Goal: Task Accomplishment & Management: Complete application form

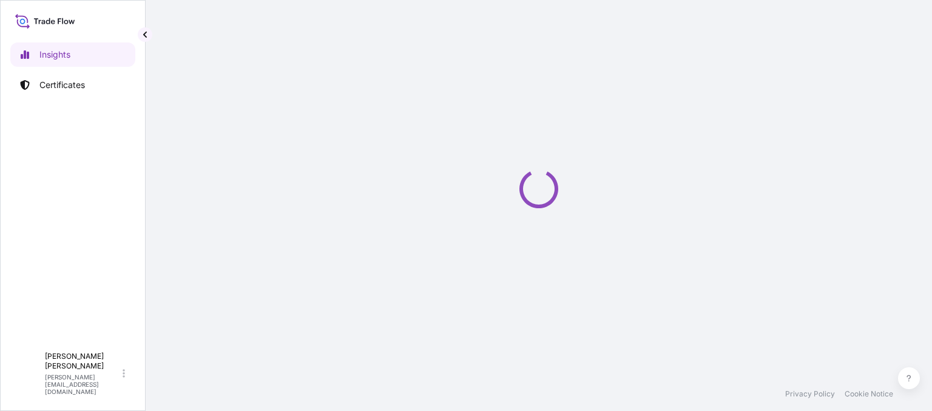
select select "2025"
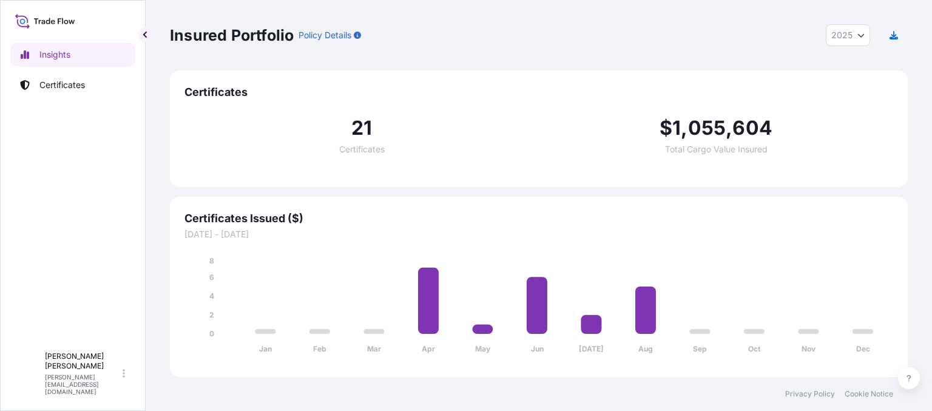
click at [64, 79] on p "Certificates" at bounding box center [61, 85] width 45 height 12
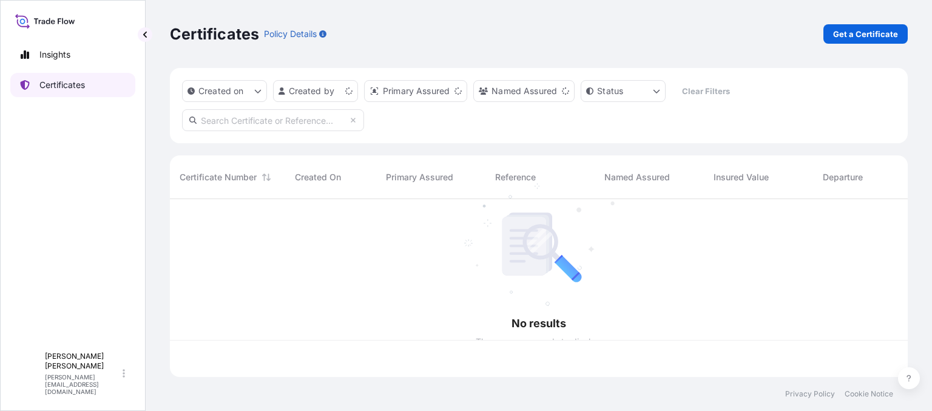
scroll to position [175, 729]
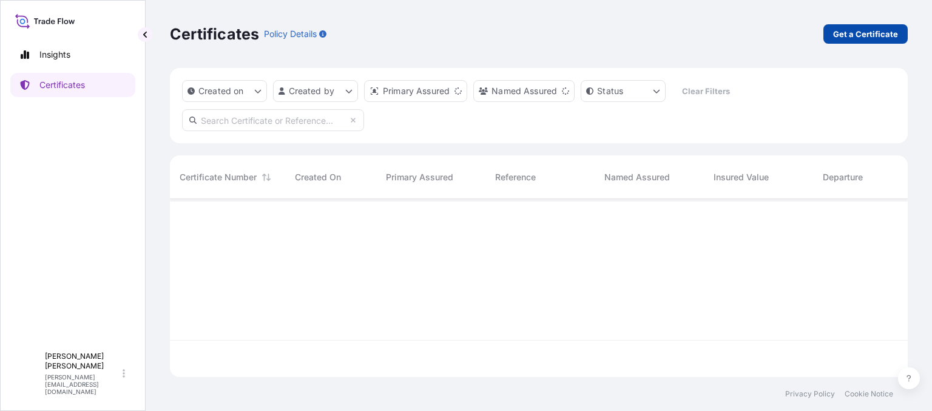
click at [847, 33] on p "Get a Certificate" at bounding box center [865, 34] width 65 height 12
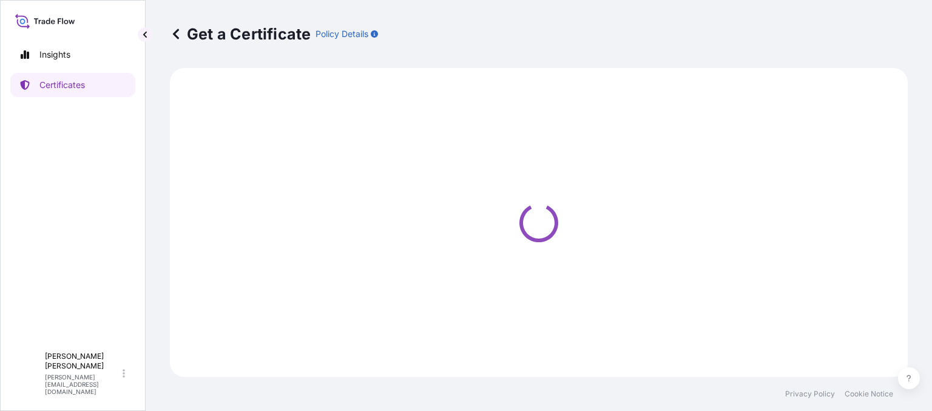
select select "Ocean Vessel"
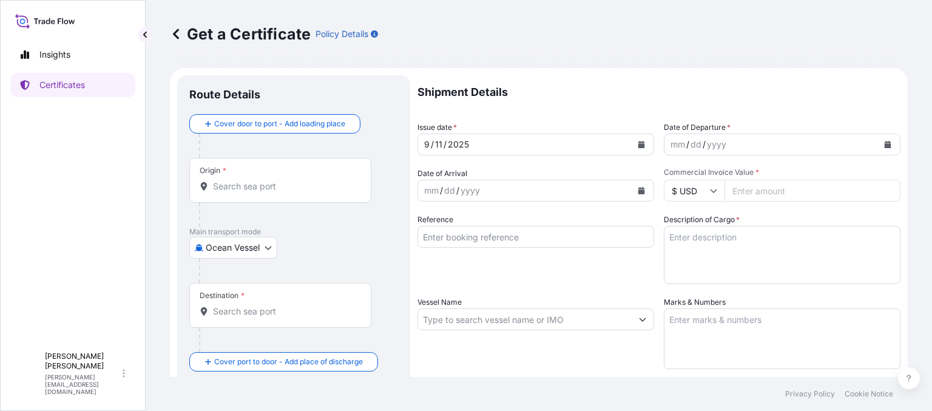
click at [250, 202] on div "Origin *" at bounding box center [280, 180] width 182 height 45
click at [250, 192] on input "Origin *" at bounding box center [284, 186] width 143 height 12
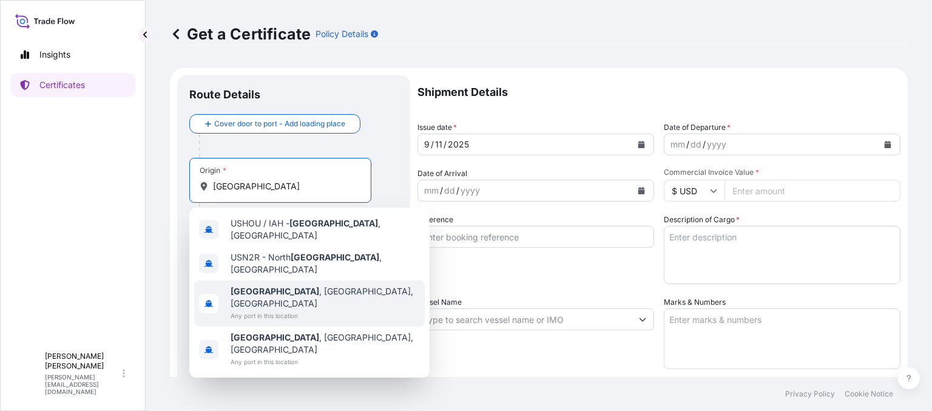
click at [274, 285] on span "[GEOGRAPHIC_DATA] , [GEOGRAPHIC_DATA], [GEOGRAPHIC_DATA]" at bounding box center [325, 297] width 189 height 24
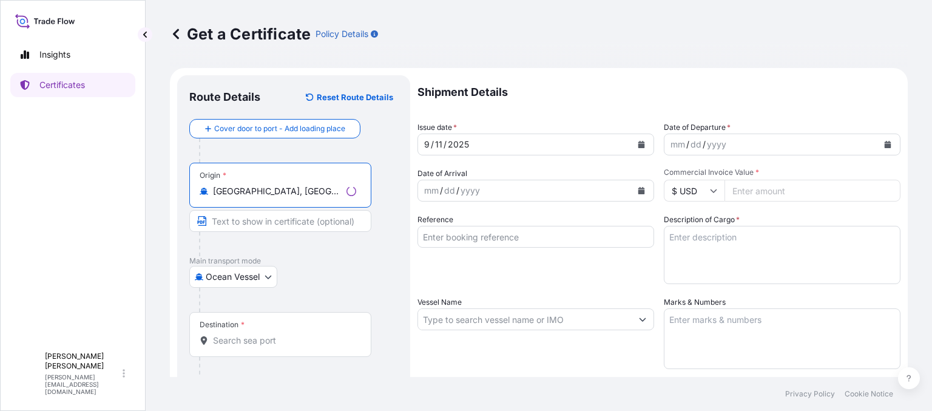
type input "[GEOGRAPHIC_DATA], [GEOGRAPHIC_DATA], [GEOGRAPHIC_DATA]"
click at [240, 338] on input "Destination *" at bounding box center [284, 340] width 143 height 12
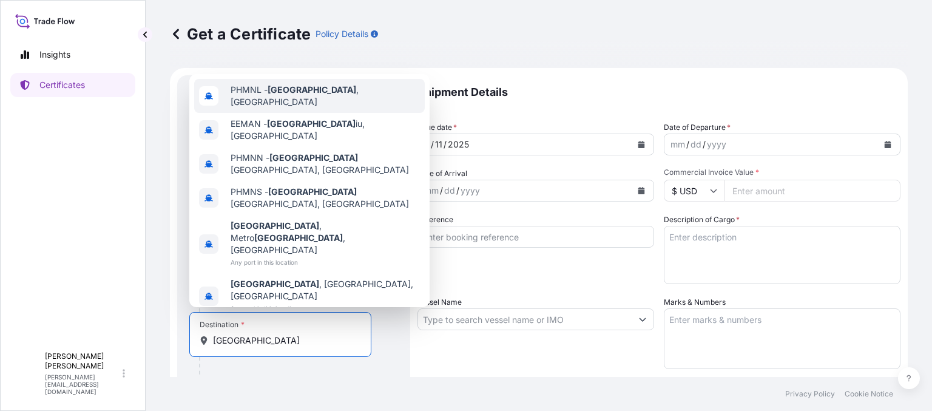
click at [296, 113] on div "PHMNL - [GEOGRAPHIC_DATA] , [GEOGRAPHIC_DATA]" at bounding box center [309, 96] width 231 height 34
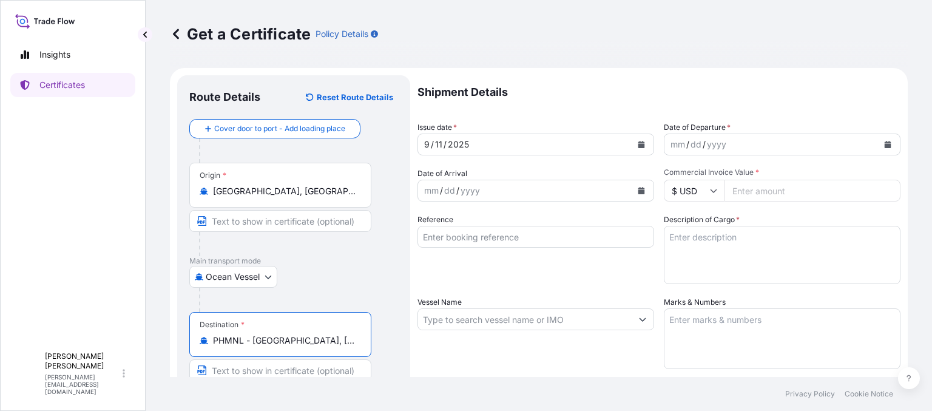
type input "PHMNL - [GEOGRAPHIC_DATA], [GEOGRAPHIC_DATA]"
click at [672, 147] on div "mm" at bounding box center [677, 144] width 17 height 15
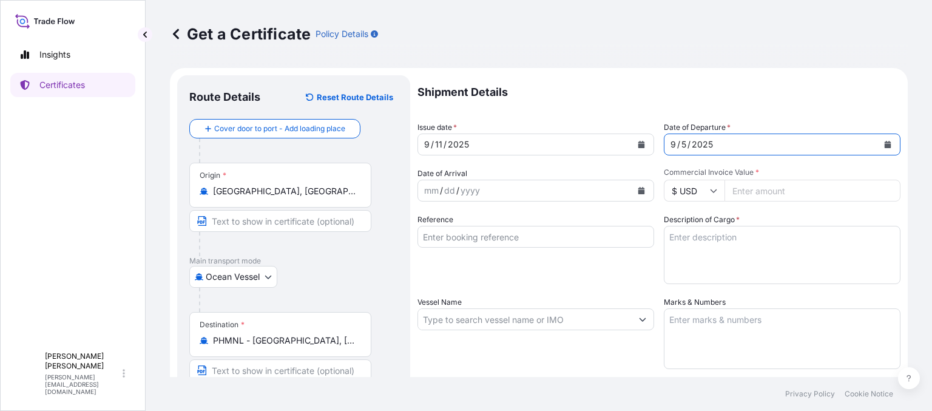
click at [486, 240] on input "Reference" at bounding box center [535, 237] width 237 height 22
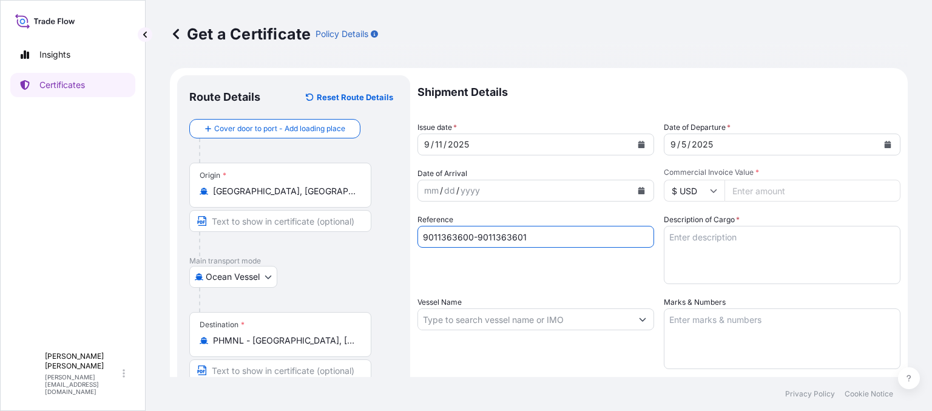
type input "9011363600-9011363601"
click at [732, 255] on textarea "Description of Cargo *" at bounding box center [782, 255] width 237 height 58
click at [775, 251] on textarea "2X20' CONTAINERS STC 40 PALLETS [PERSON_NAME] CARBON GRADE GW:" at bounding box center [782, 255] width 237 height 58
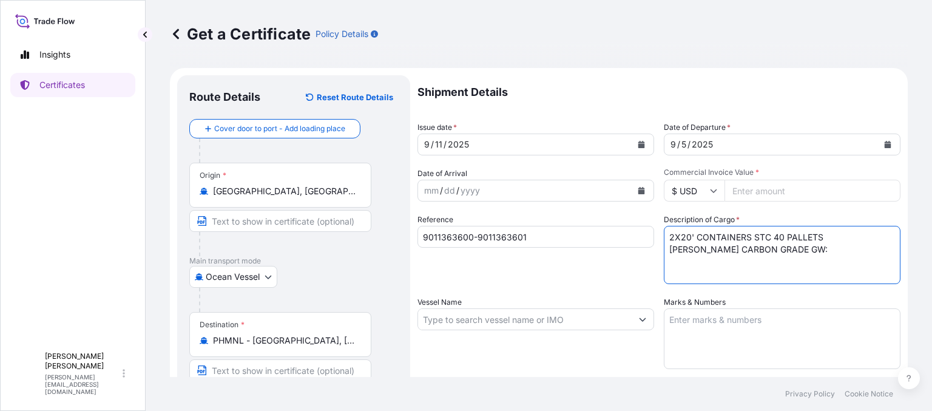
paste textarea "33,302"
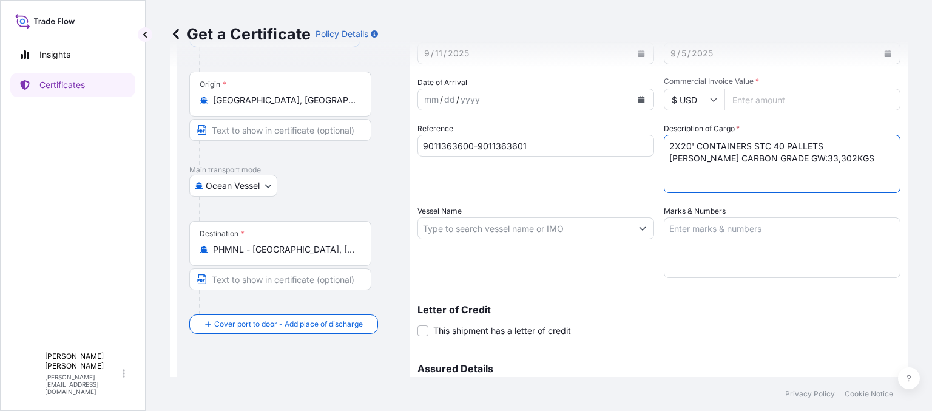
scroll to position [121, 0]
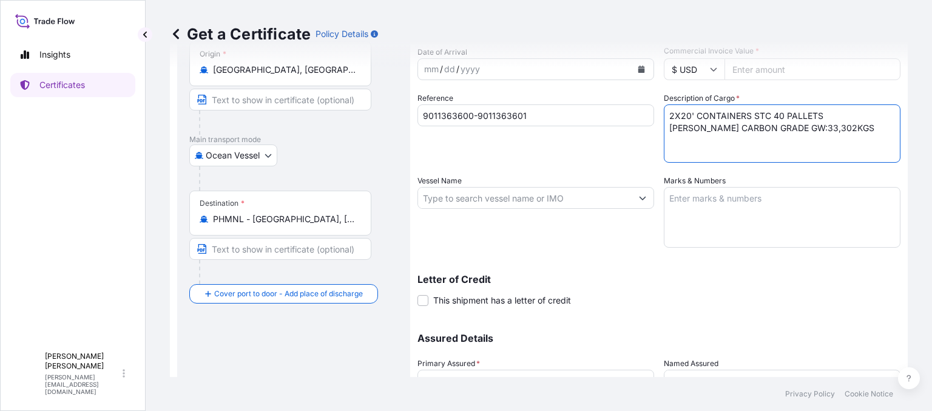
type textarea "2X20' CONTAINERS STC 40 PALLETS [PERSON_NAME] CARBON GRADE GW:33,302KGS"
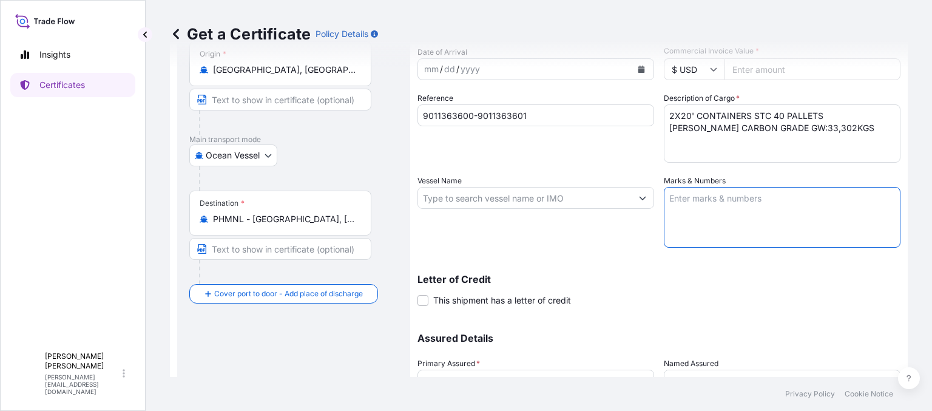
click at [714, 212] on textarea "Marks & Numbers" at bounding box center [782, 217] width 237 height 61
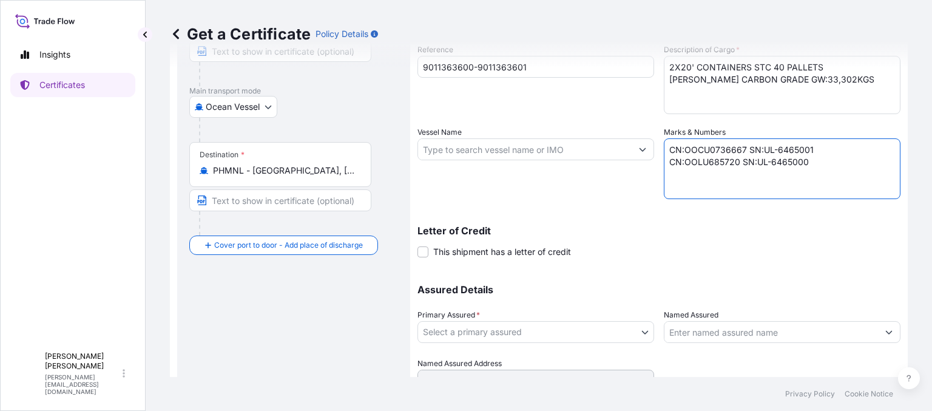
scroll to position [226, 0]
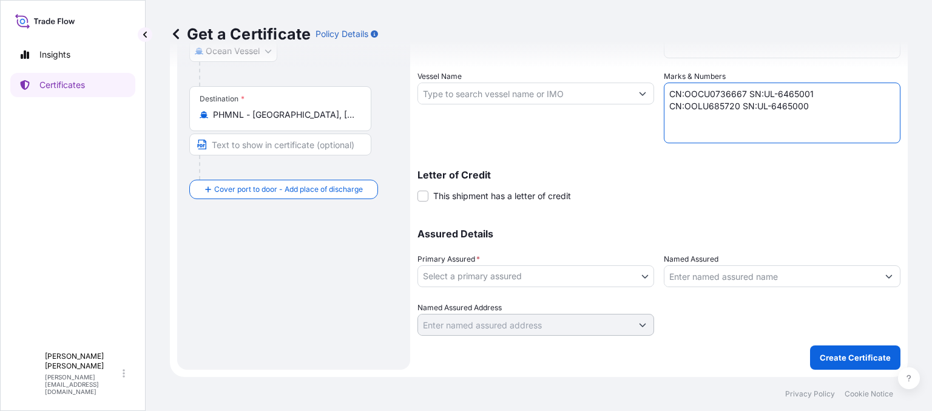
type textarea "CN:OOCU0736667 SN:UL-6465001 CN:OOLU685720 SN:UL-6465000"
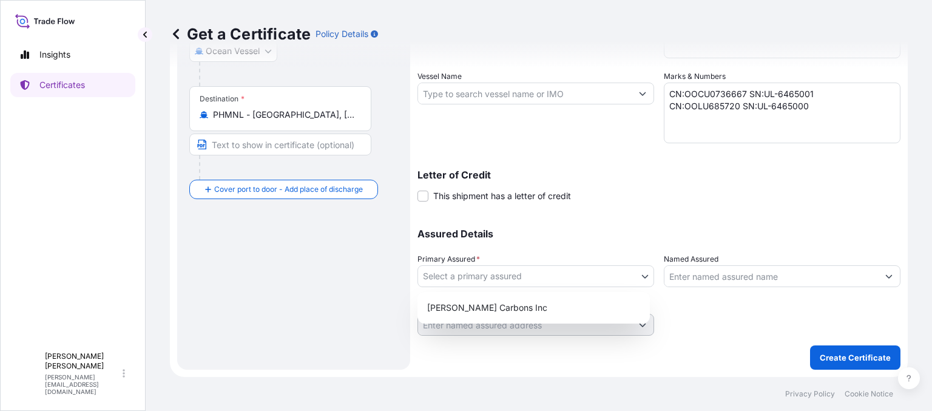
click at [534, 281] on body "Insights Certificates A [PERSON_NAME] [PERSON_NAME][EMAIL_ADDRESS][DOMAIN_NAME]…" at bounding box center [466, 205] width 932 height 411
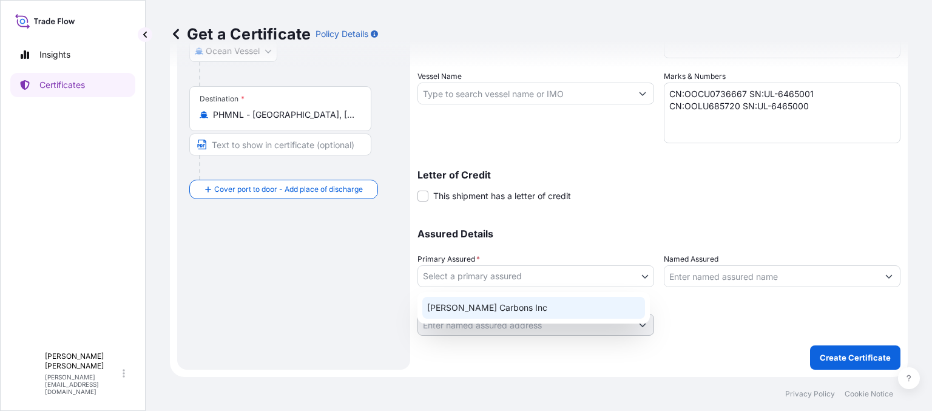
click at [525, 305] on div "[PERSON_NAME] Carbons Inc" at bounding box center [533, 308] width 223 height 22
select select "31420"
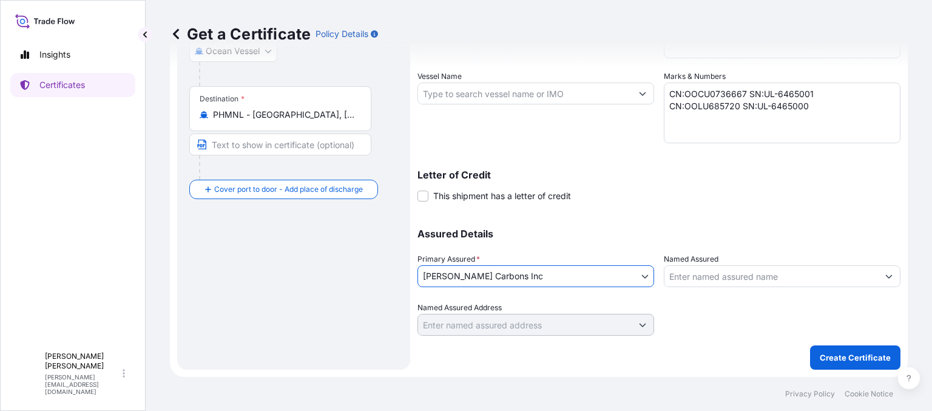
click at [720, 276] on input "Named Assured" at bounding box center [771, 276] width 214 height 22
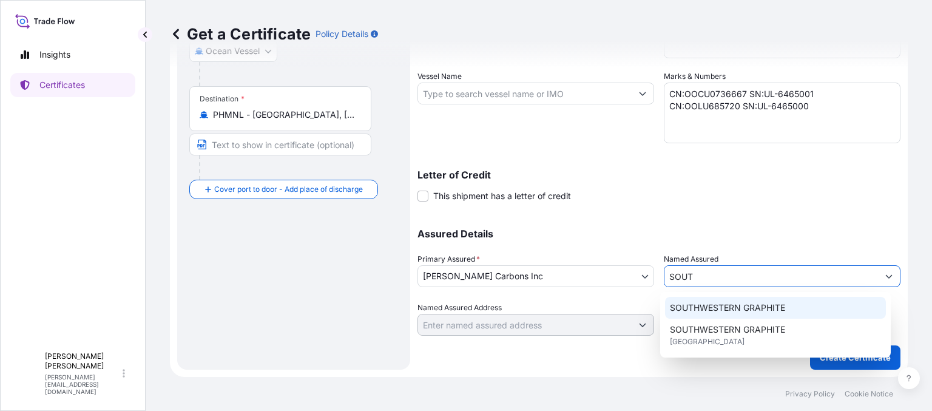
click at [710, 310] on span "SOUTHWESTERN GRAPHITE" at bounding box center [727, 307] width 115 height 12
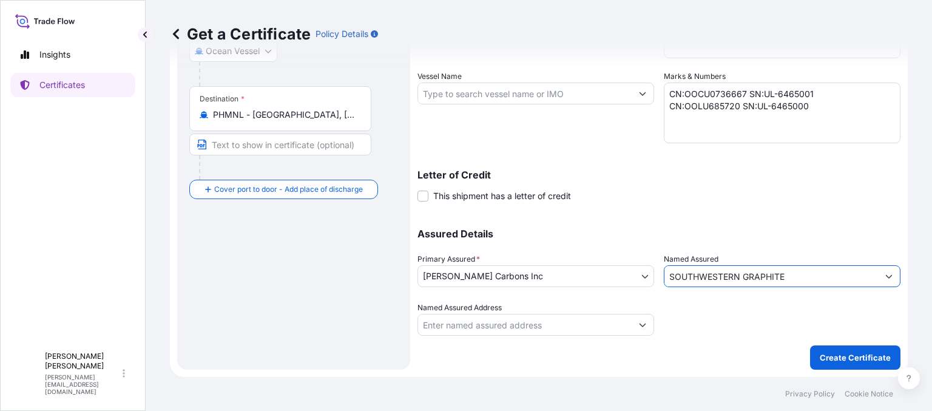
type input "SOUTHWESTERN GRAPHITE"
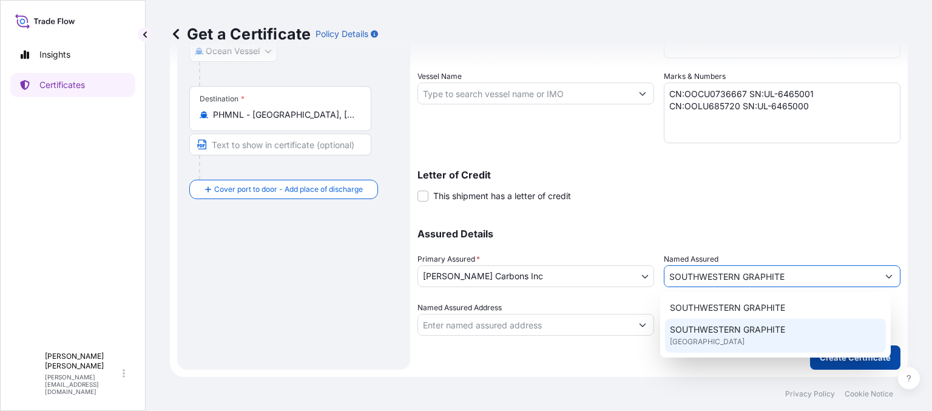
click at [862, 366] on button "Create Certificate" at bounding box center [855, 357] width 90 height 24
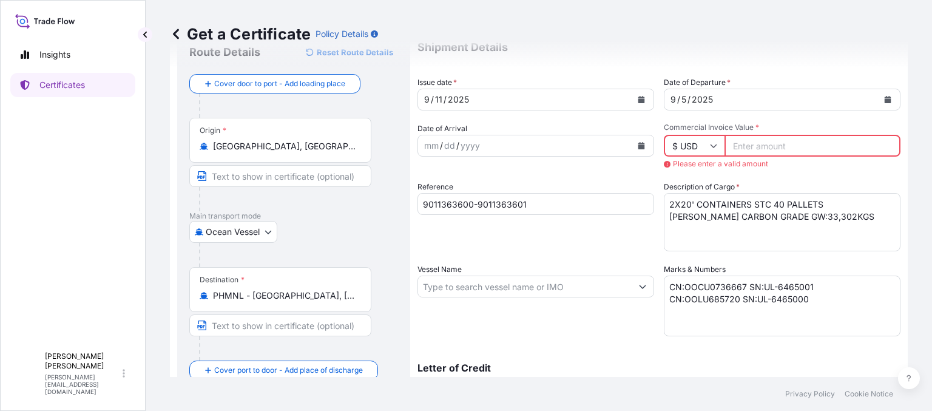
scroll to position [0, 0]
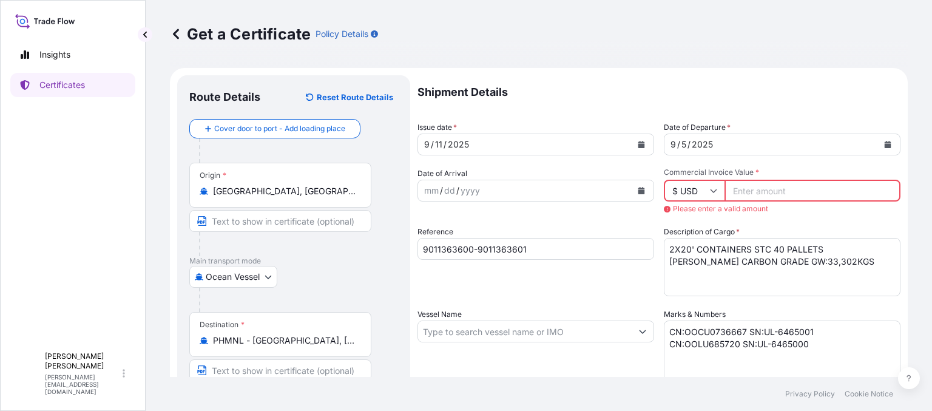
click at [758, 191] on input "Commercial Invoice Value *" at bounding box center [812, 191] width 176 height 22
paste input "48756"
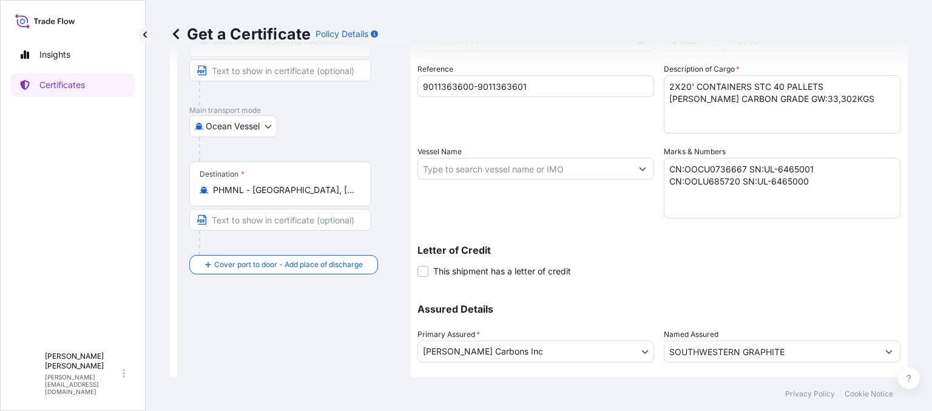
scroll to position [226, 0]
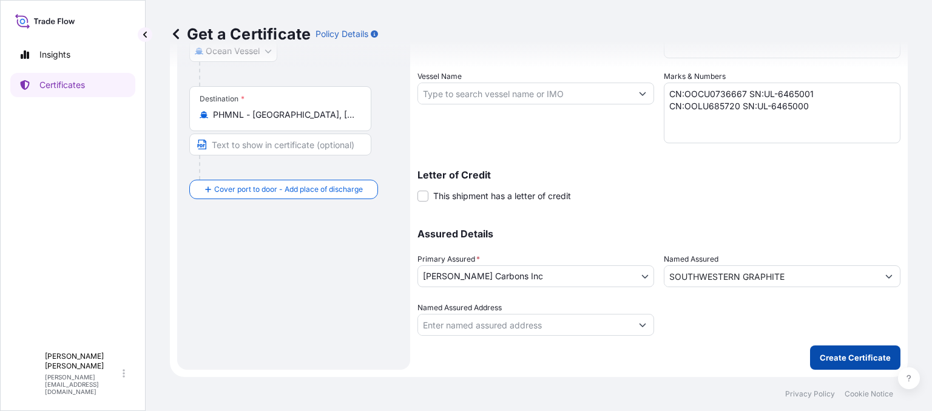
type input "48756"
click at [832, 362] on p "Create Certificate" at bounding box center [855, 357] width 71 height 12
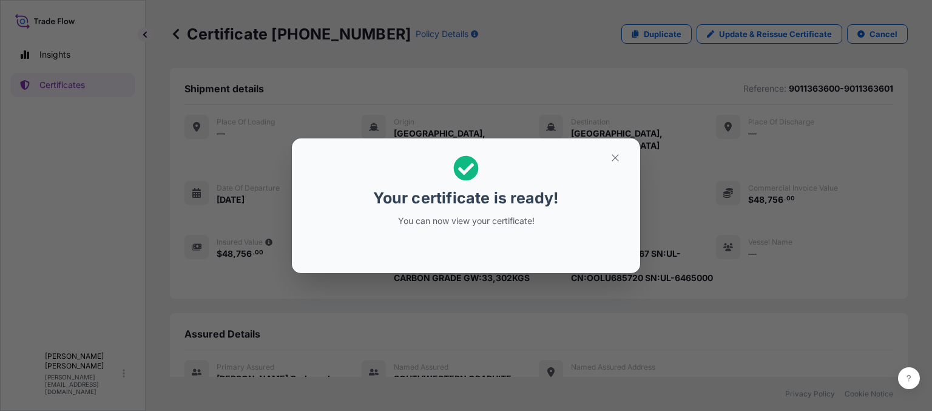
click at [530, 277] on div "Your certificate is ready! You can now view your certificate!" at bounding box center [466, 205] width 932 height 411
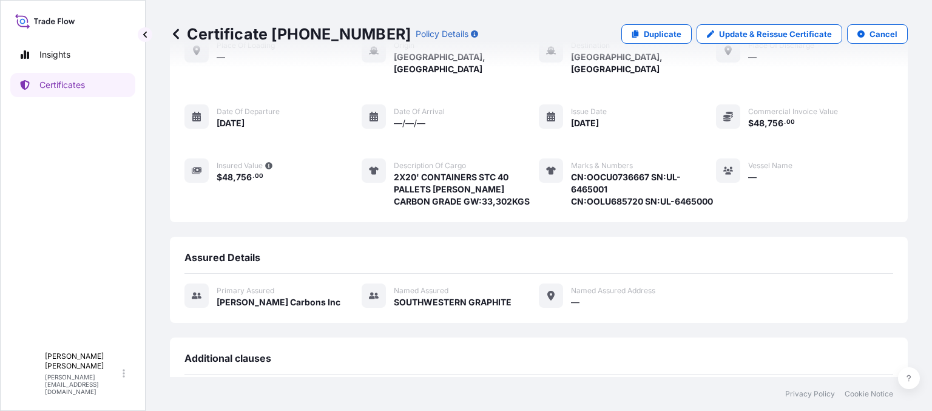
scroll to position [269, 0]
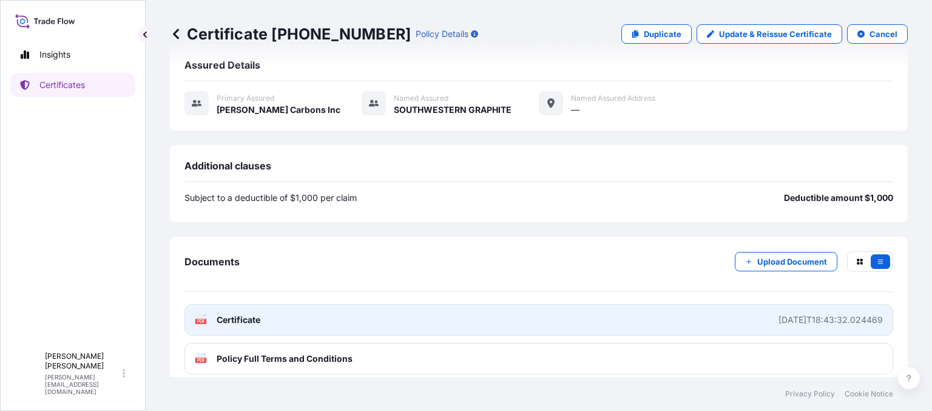
click at [800, 314] on div "[DATE]T18:43:32.024469" at bounding box center [830, 320] width 104 height 12
